Goal: Go to known website: Go to known website

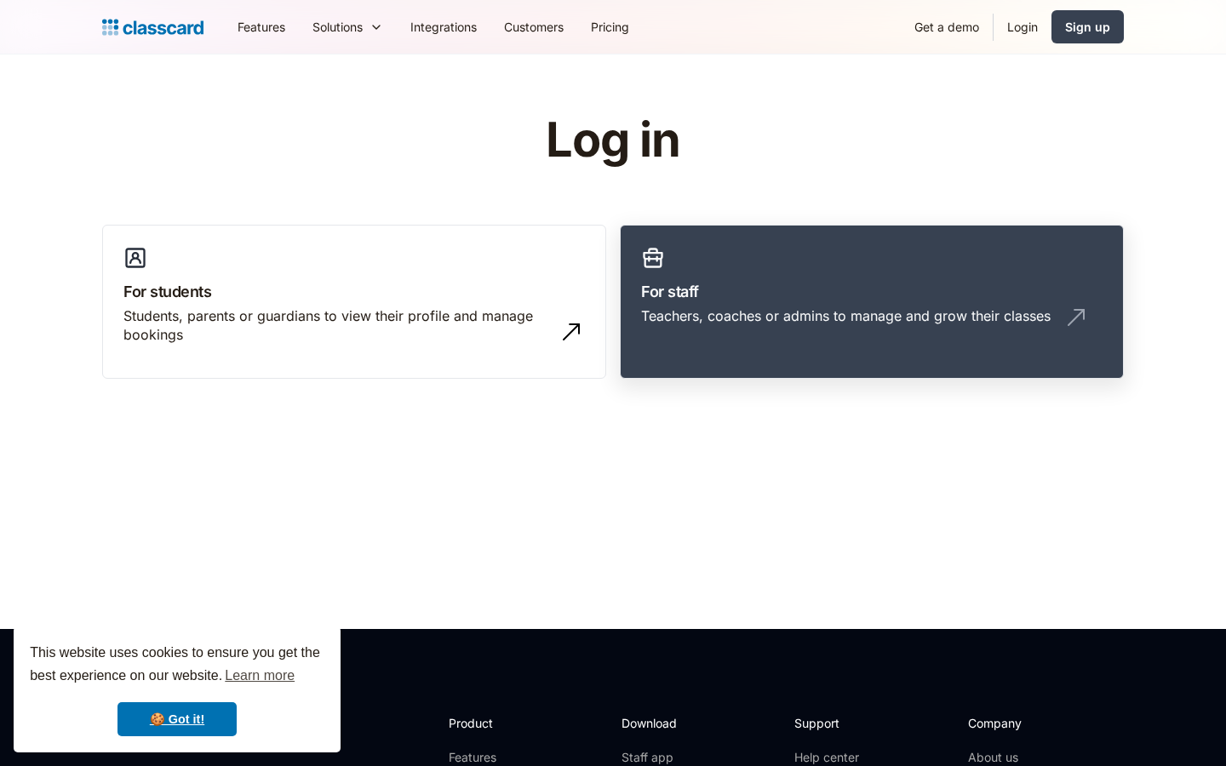
click at [732, 283] on h3 "For staff" at bounding box center [871, 291] width 461 height 23
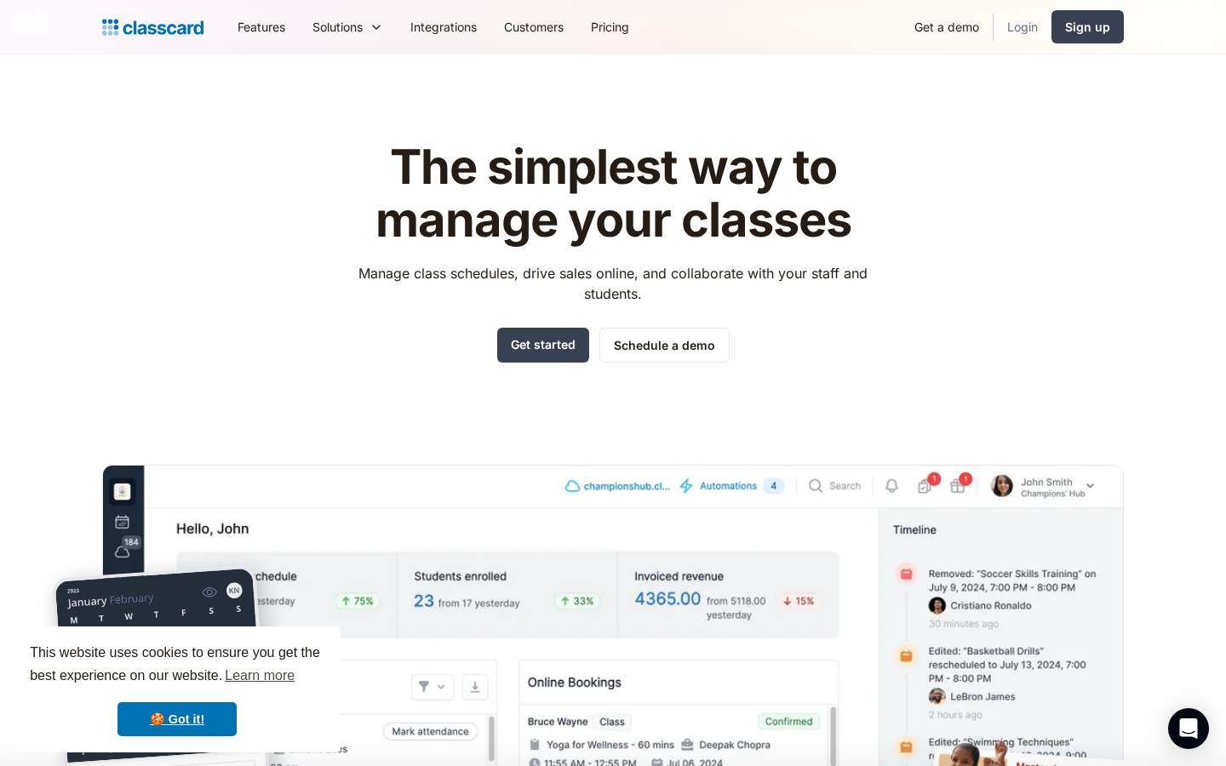
click at [1020, 31] on link "Login" at bounding box center [1022, 27] width 58 height 38
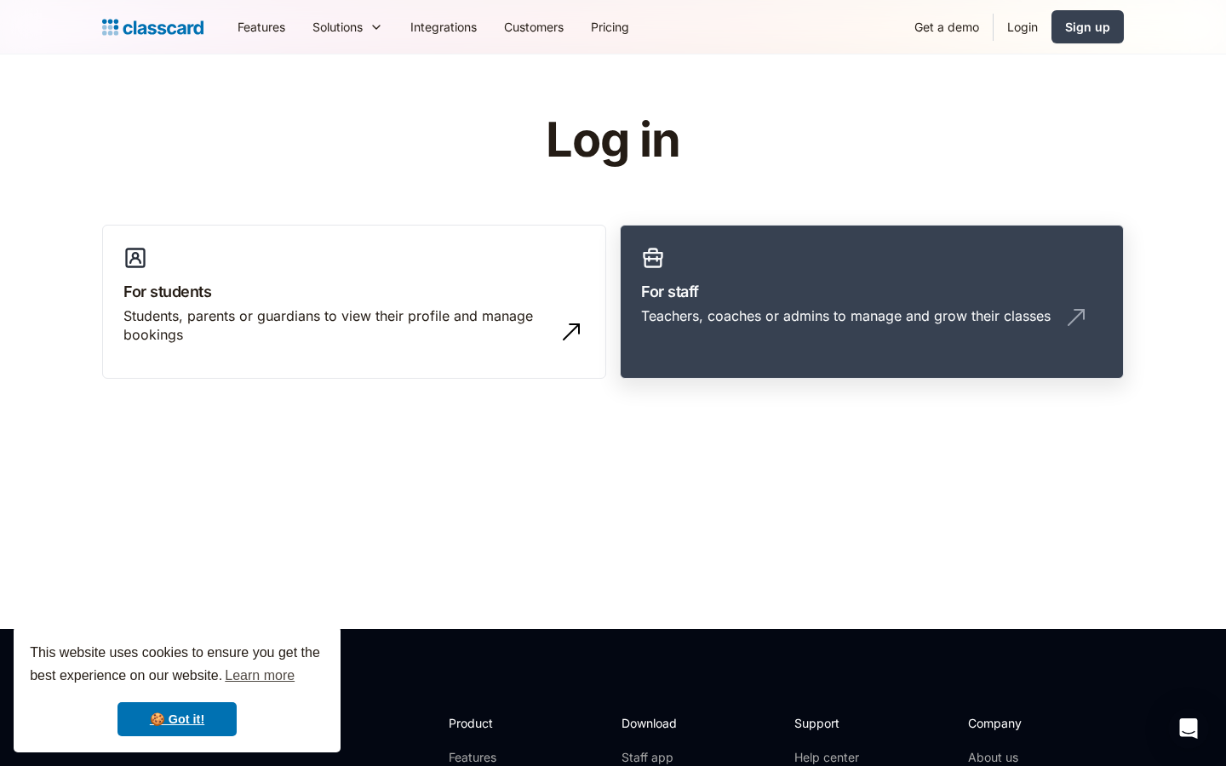
click at [769, 306] on div "Teachers, coaches or admins to manage and grow their classes" at bounding box center [845, 315] width 409 height 19
